Goal: Information Seeking & Learning: Find specific page/section

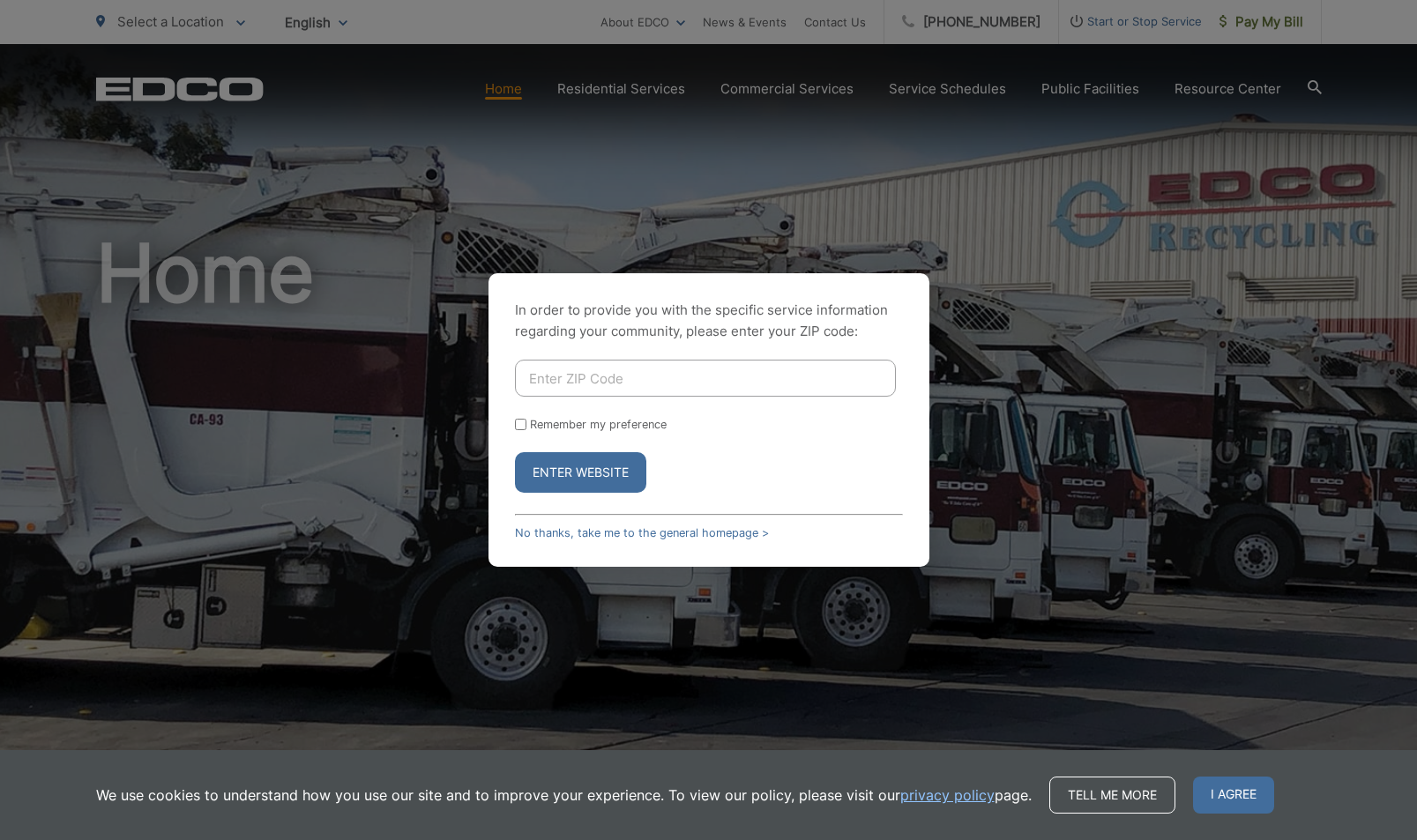
click at [786, 374] on input "Enter ZIP Code" at bounding box center [706, 378] width 381 height 37
type input "91941"
click at [580, 472] on button "Enter Website" at bounding box center [581, 472] width 132 height 41
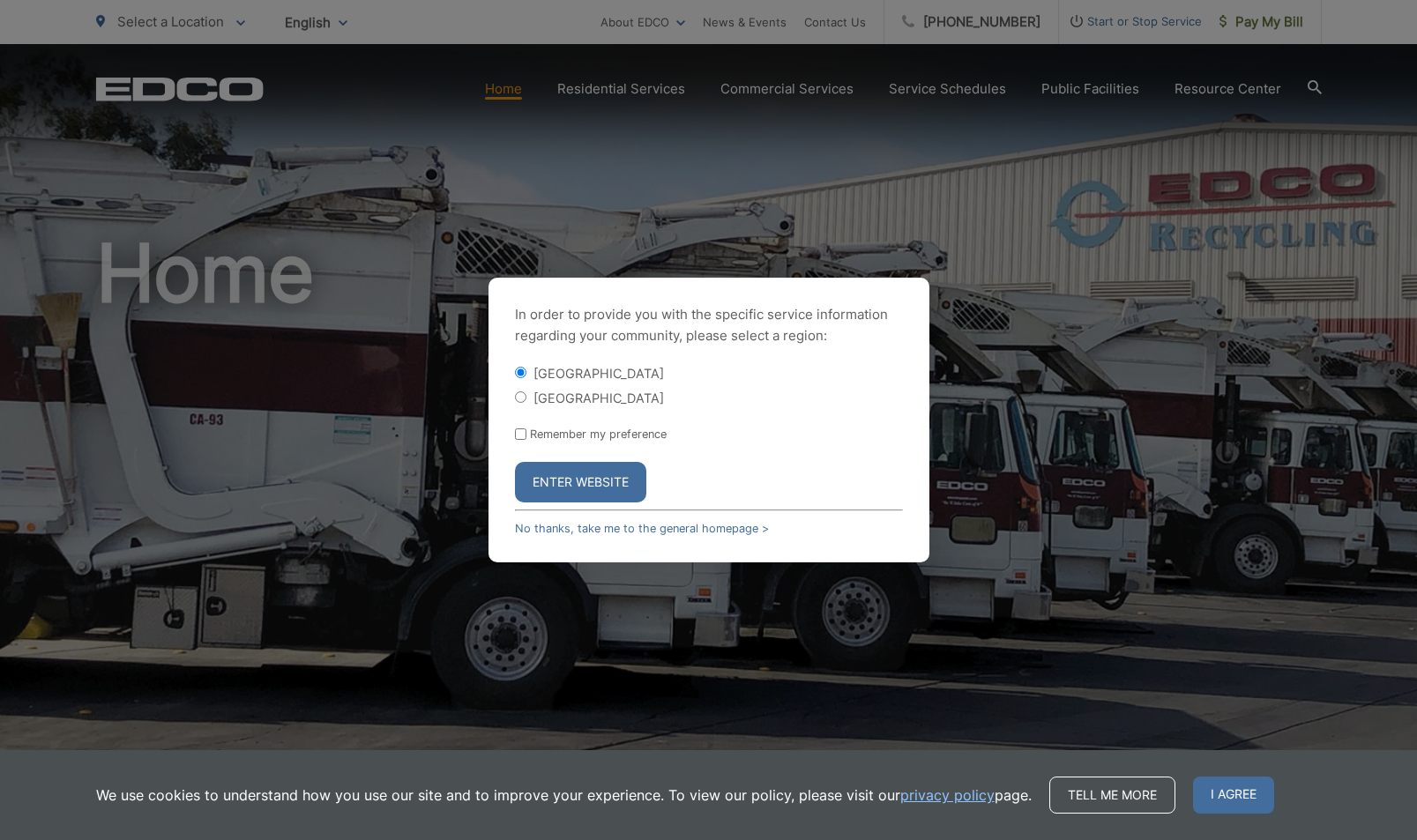
click at [613, 489] on button "Enter Website" at bounding box center [581, 482] width 132 height 41
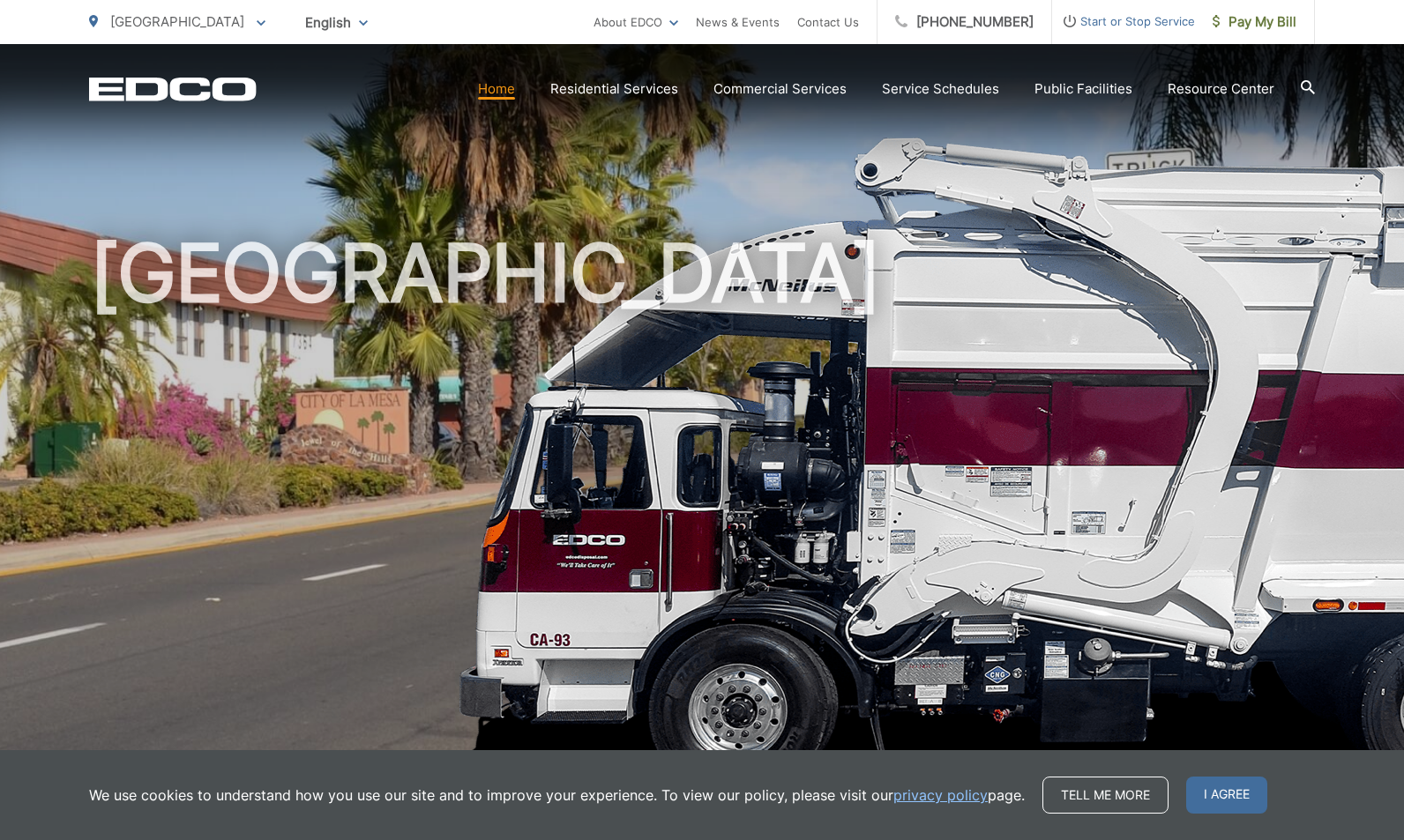
click at [1310, 84] on icon at bounding box center [1308, 87] width 14 height 14
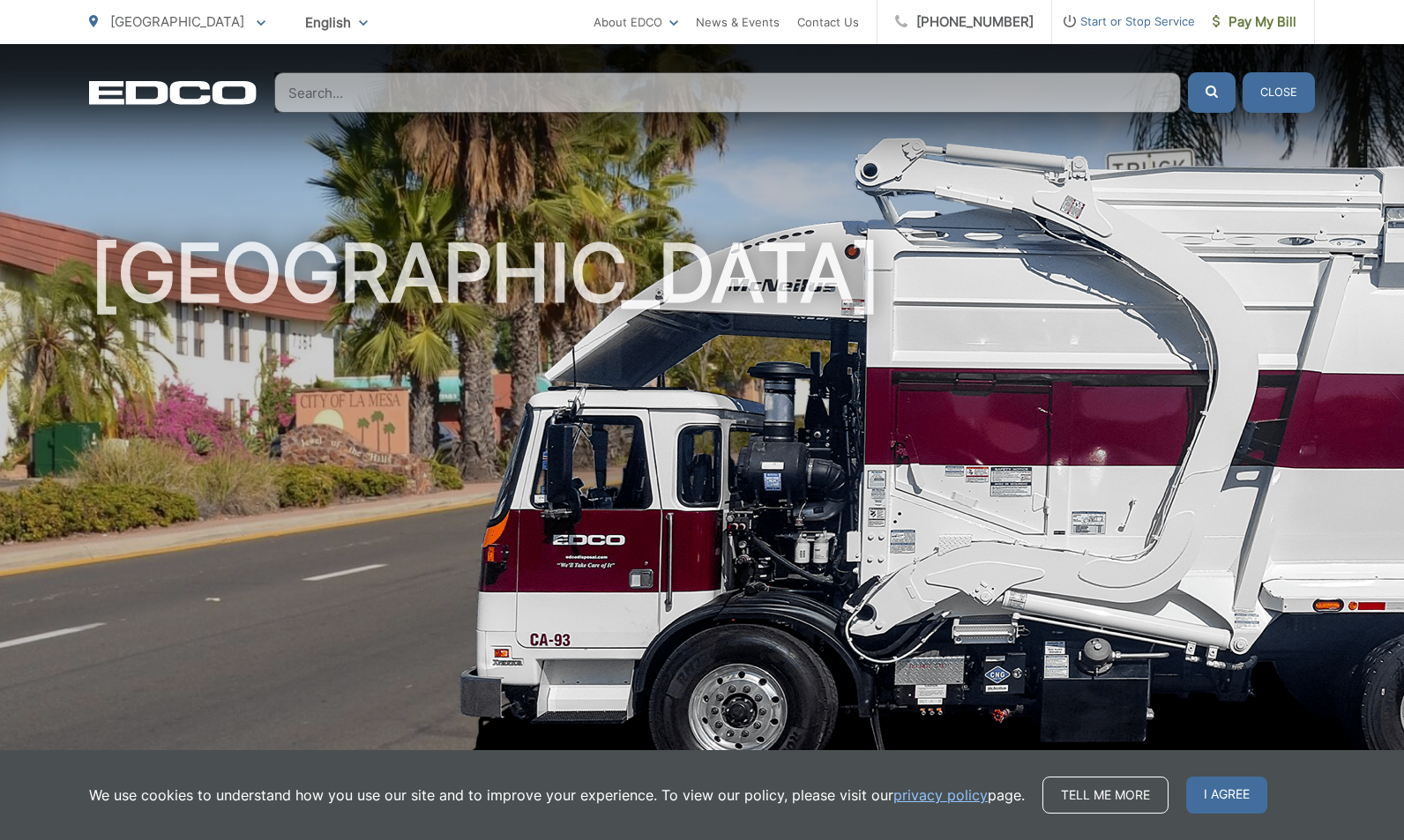
click at [363, 91] on input "Search" at bounding box center [727, 93] width 907 height 41
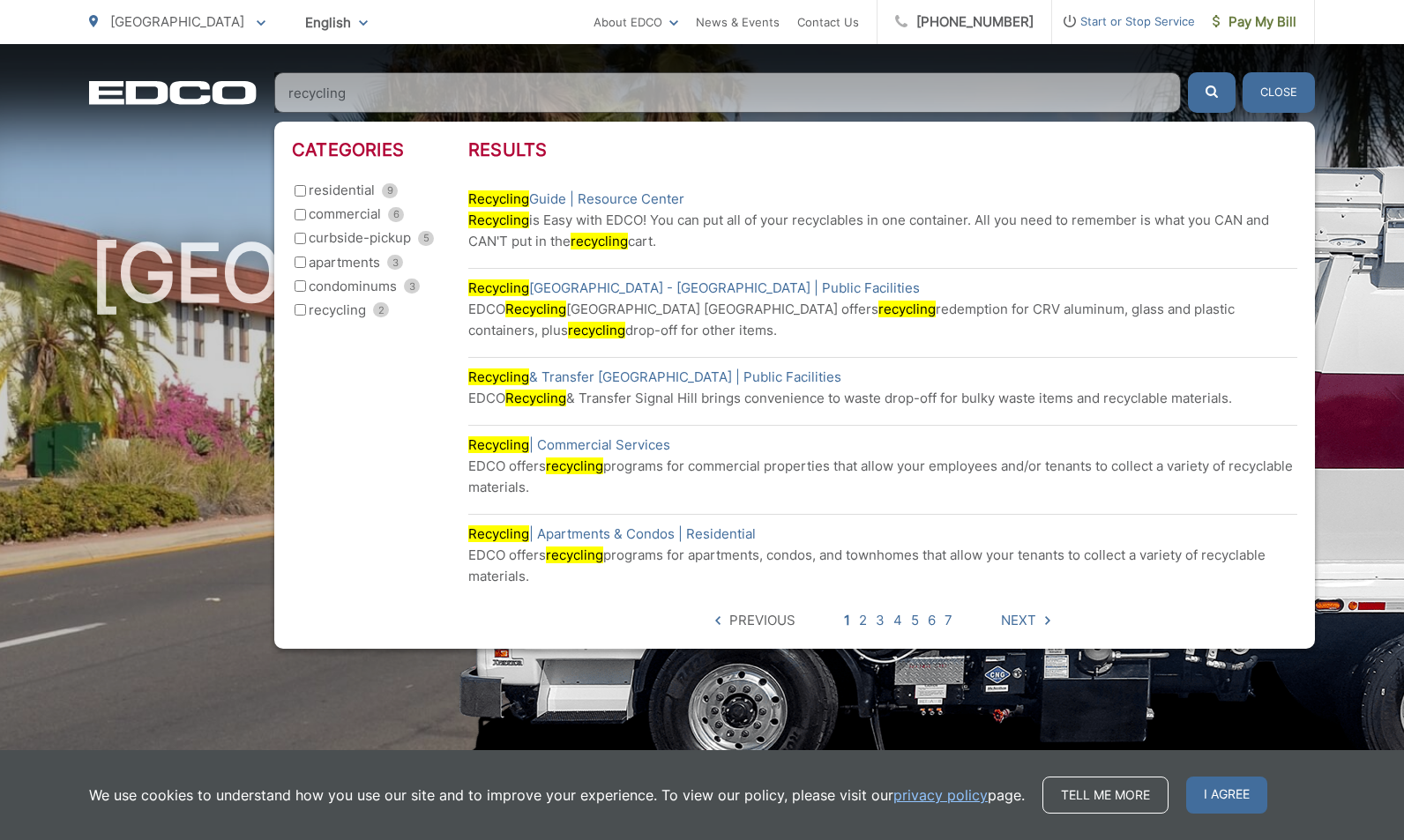
type input "recycling"
click at [559, 316] on mark "Recycling" at bounding box center [536, 309] width 61 height 17
click at [562, 293] on link "Recycling Buyback Center - Lemon Grove | Public Facilities" at bounding box center [694, 288] width 451 height 21
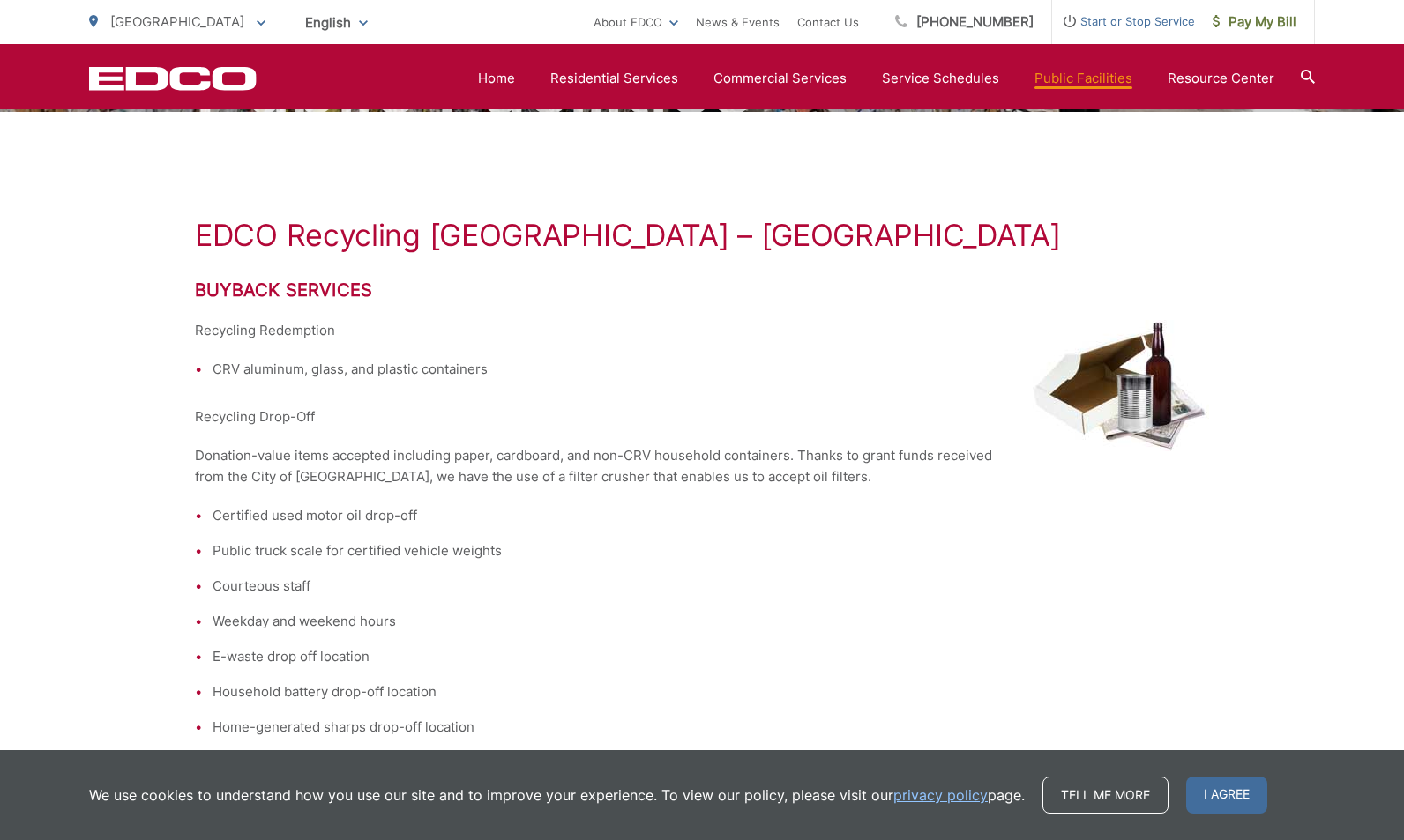
scroll to position [233, 0]
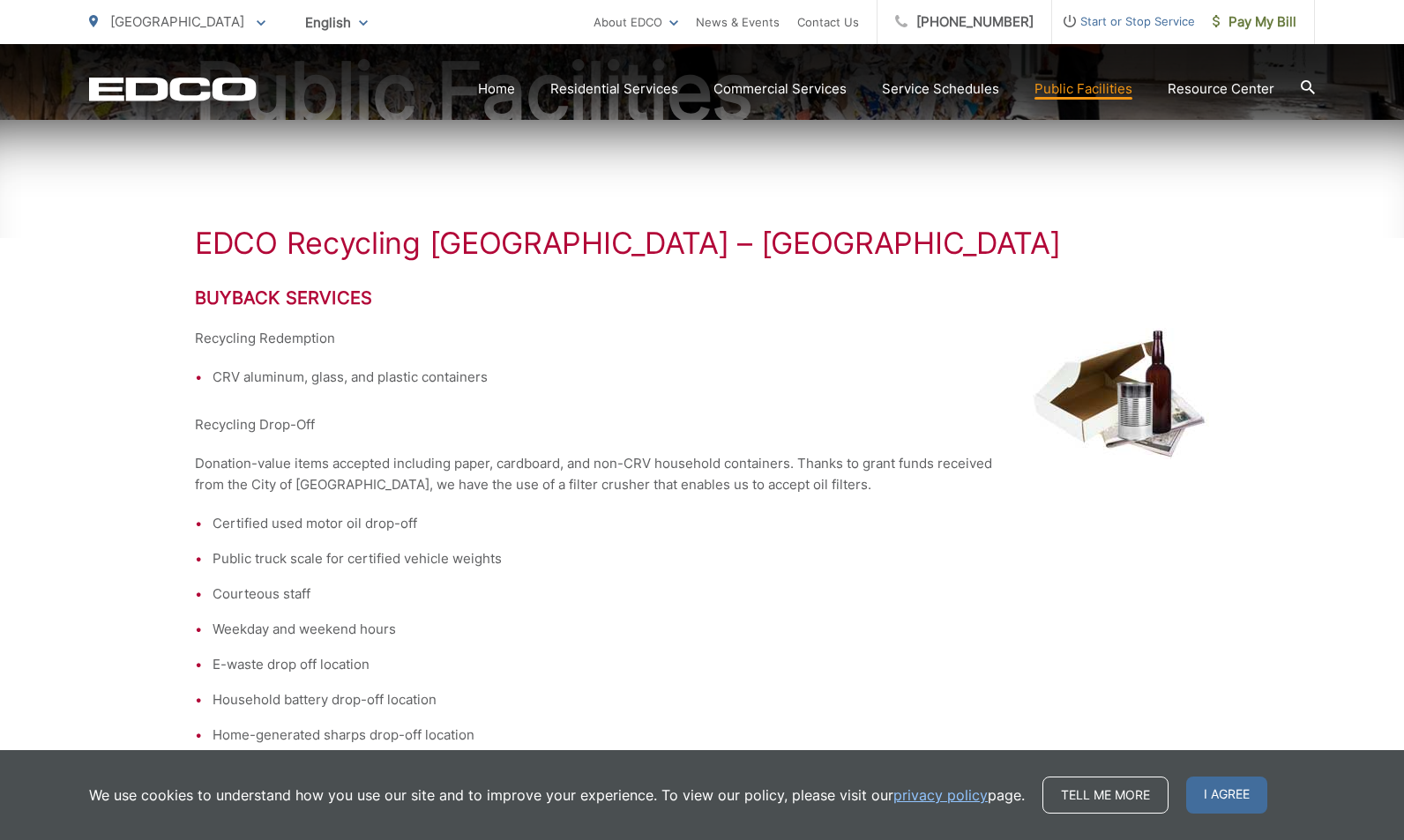
click at [799, 655] on li "E-waste drop off location" at bounding box center [711, 665] width 997 height 21
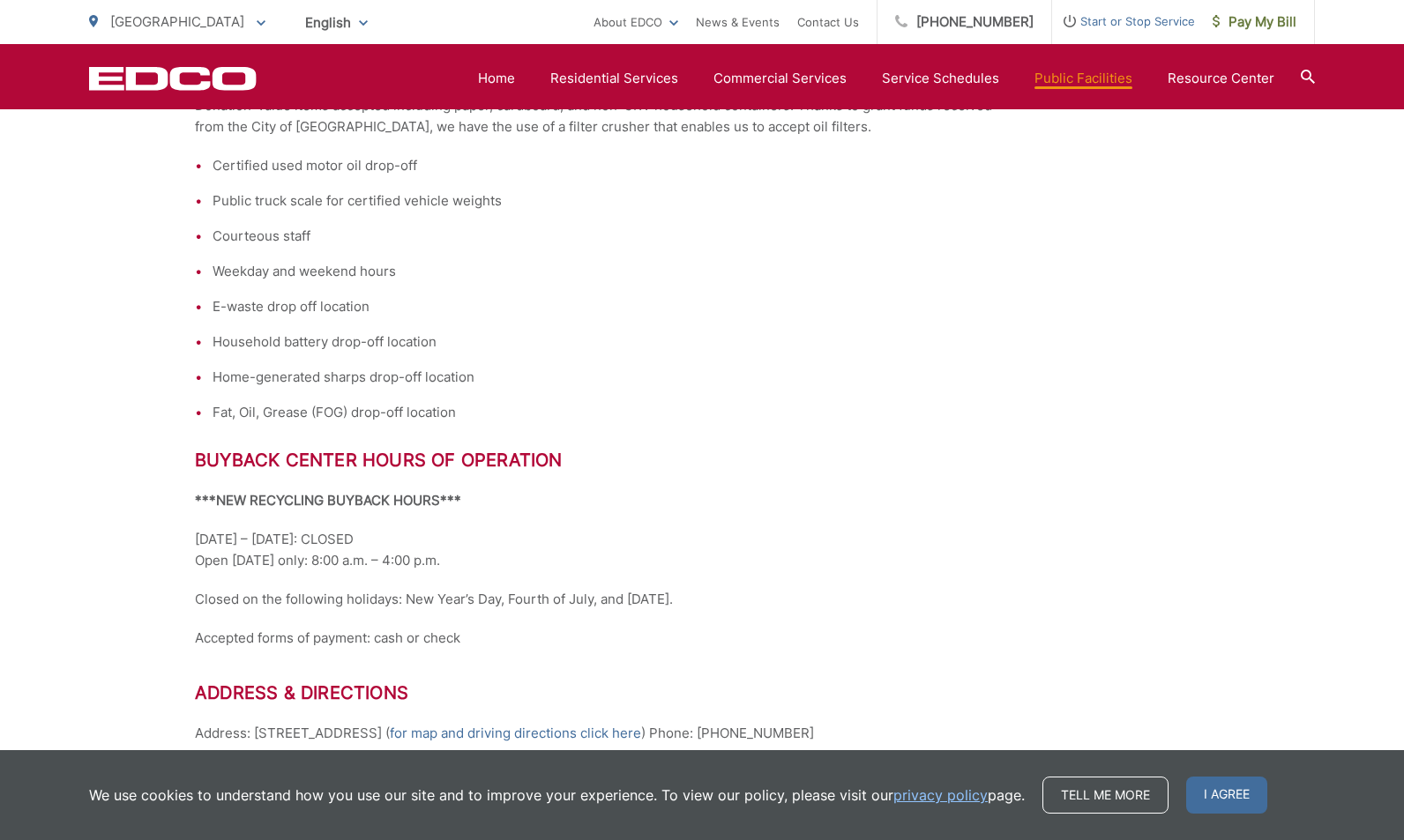
scroll to position [0, 0]
